Goal: Task Accomplishment & Management: Use online tool/utility

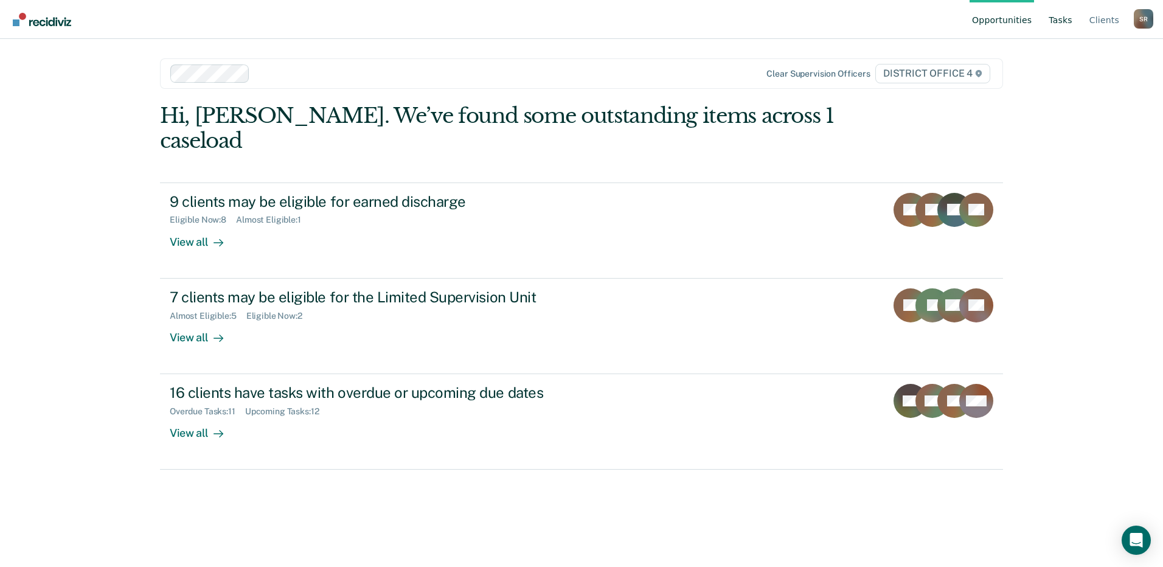
click at [1063, 24] on link "Tasks" at bounding box center [1060, 19] width 29 height 39
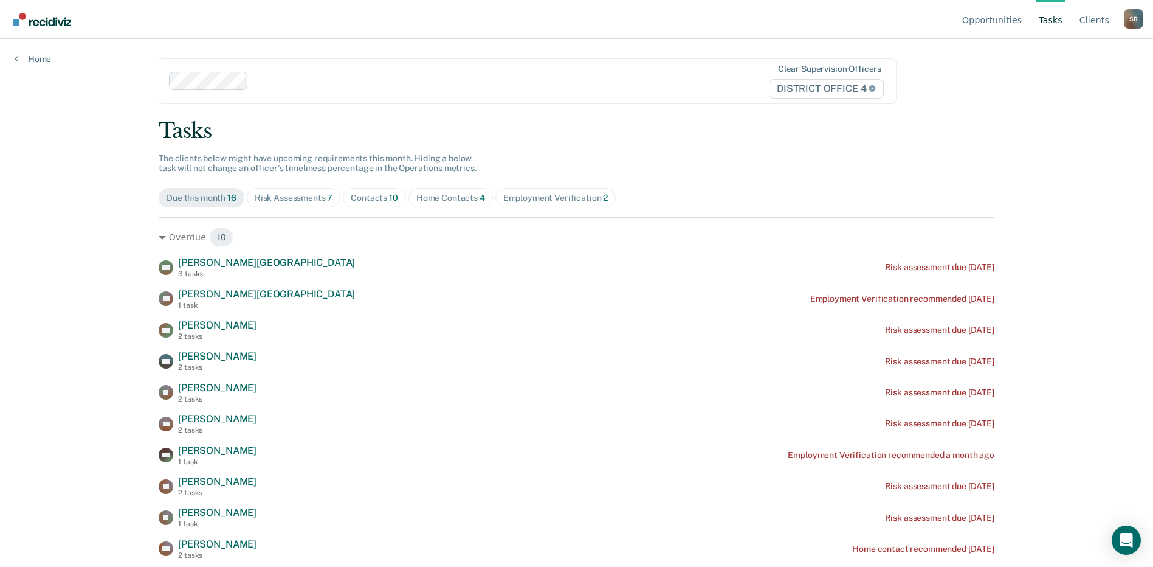
click at [378, 194] on div "Contacts 10" at bounding box center [374, 198] width 47 height 10
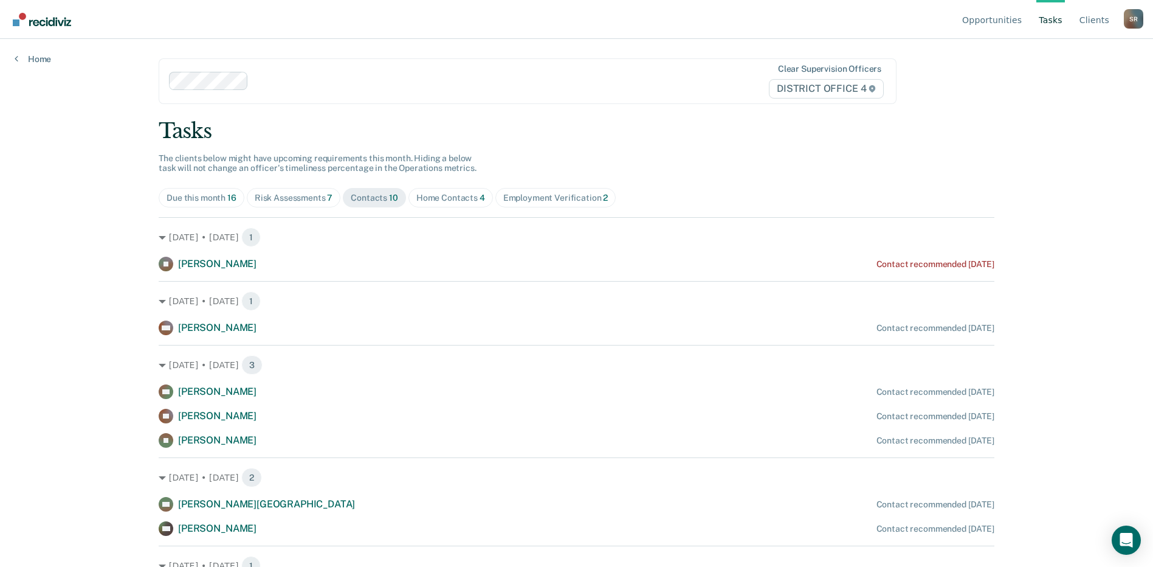
click at [460, 201] on div "Home Contacts 4" at bounding box center [451, 198] width 69 height 10
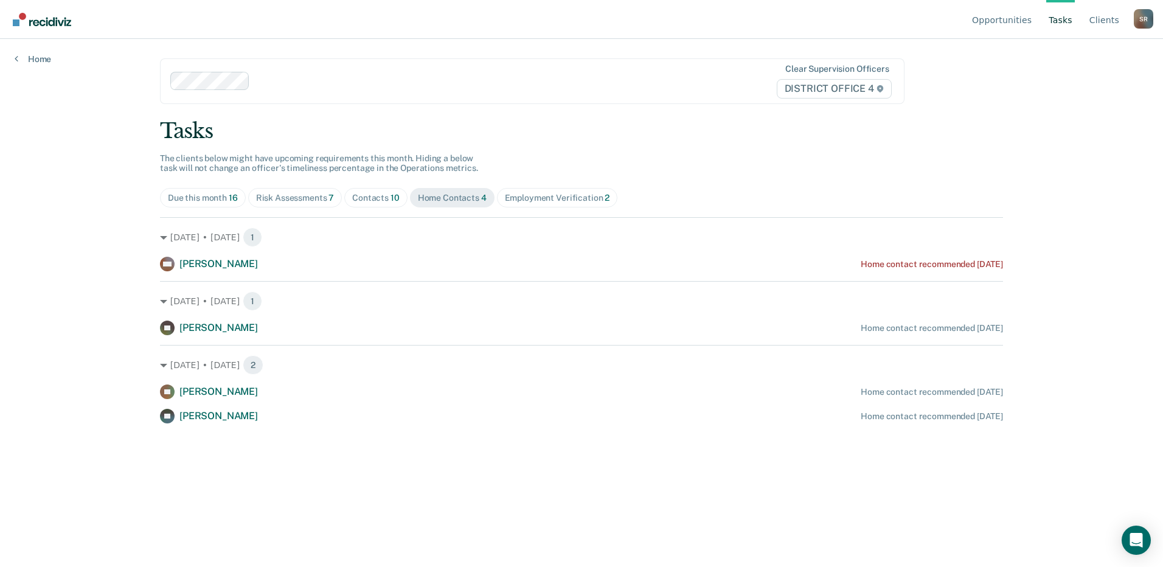
click at [373, 191] on span "Contacts 10" at bounding box center [375, 197] width 63 height 19
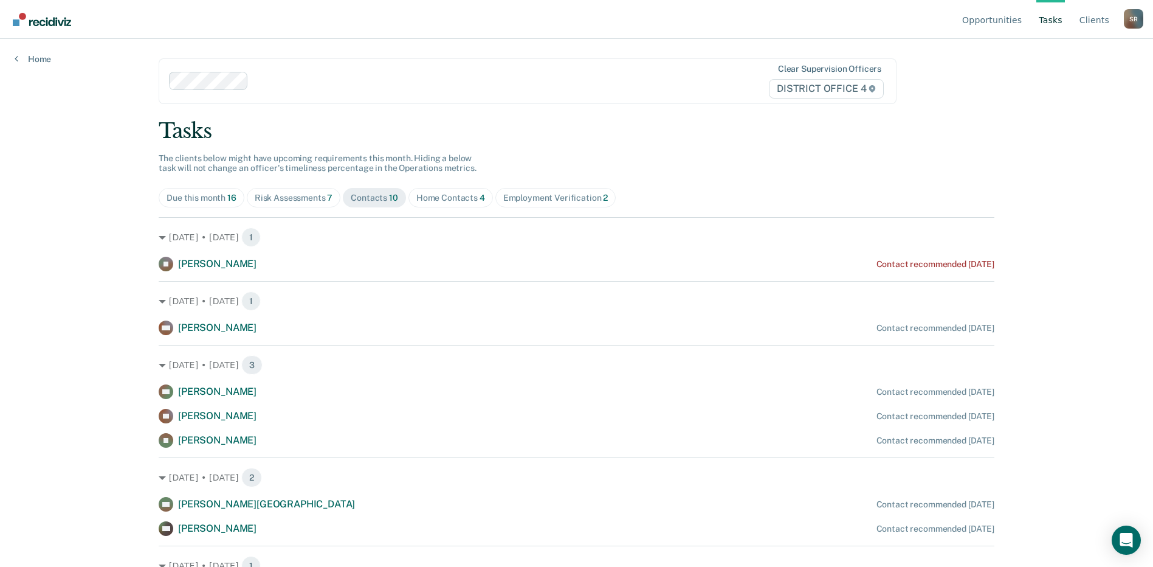
click at [553, 194] on div "Employment Verification 2" at bounding box center [555, 198] width 105 height 10
